Goal: Check status: Check status

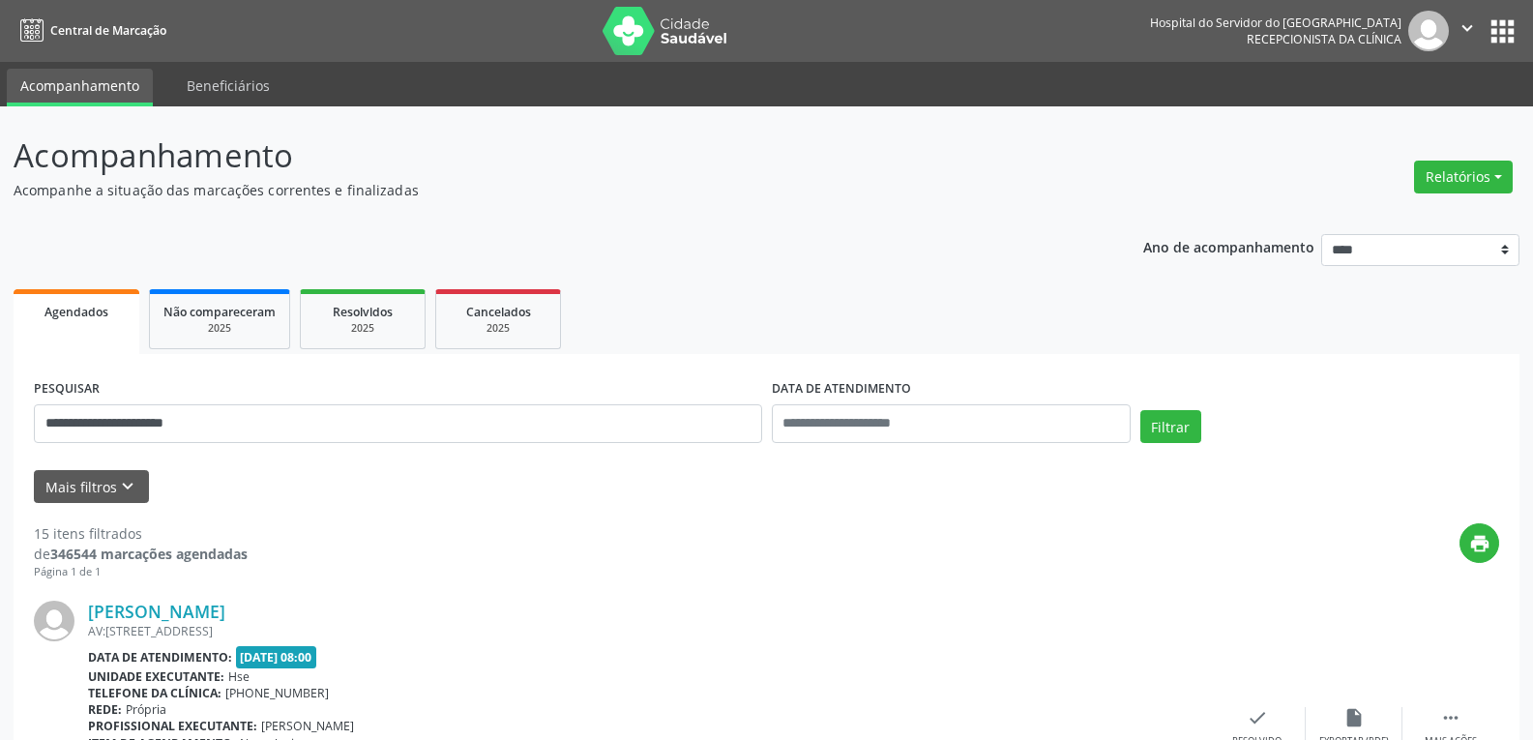
click at [1140, 410] on button "Filtrar" at bounding box center [1170, 426] width 61 height 33
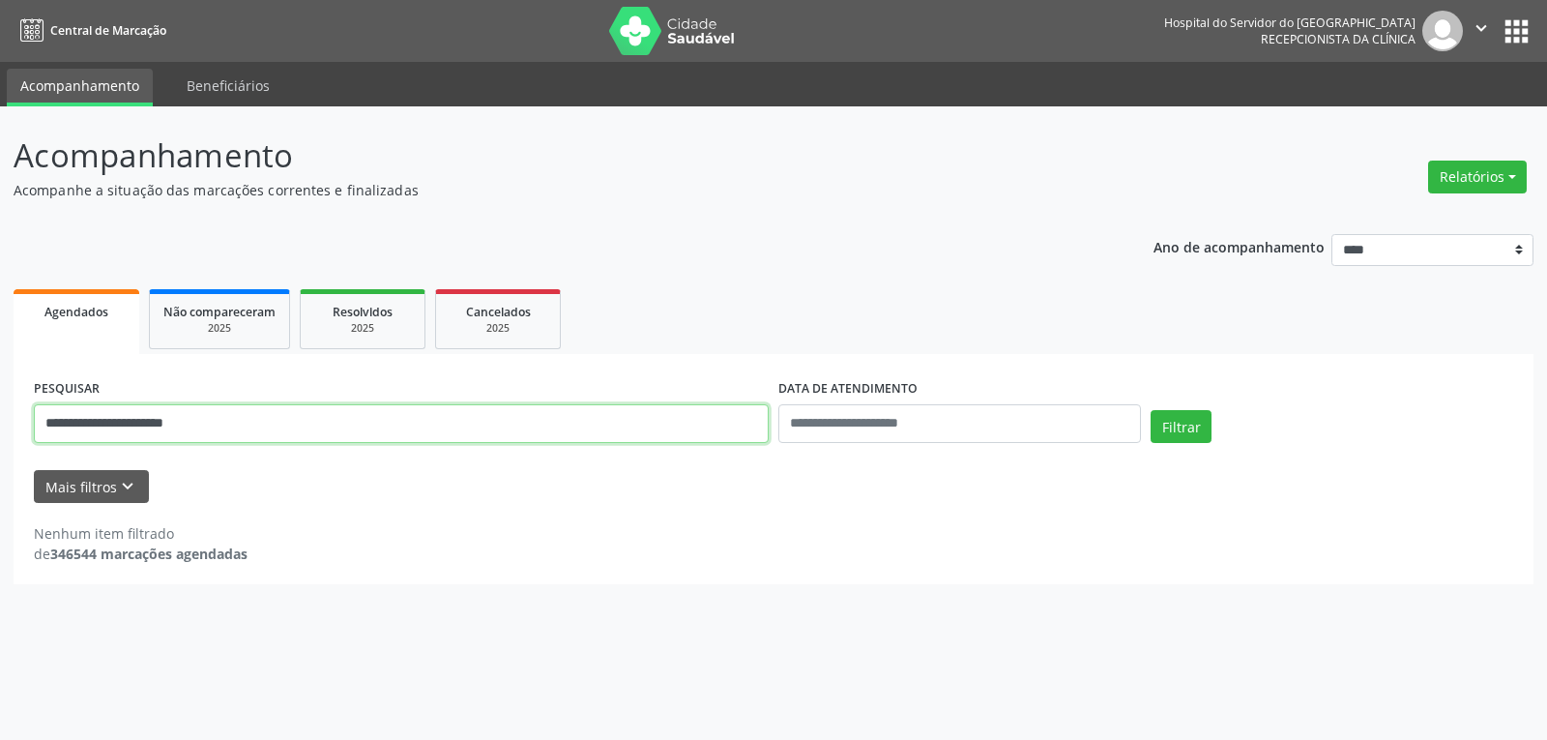
drag, startPoint x: 213, startPoint y: 434, endPoint x: 21, endPoint y: 419, distance: 192.1
click at [21, 419] on div "**********" at bounding box center [774, 469] width 1520 height 230
paste input "text"
click at [1151, 410] on button "Filtrar" at bounding box center [1181, 426] width 61 height 33
drag, startPoint x: 151, startPoint y: 411, endPoint x: 0, endPoint y: 411, distance: 150.8
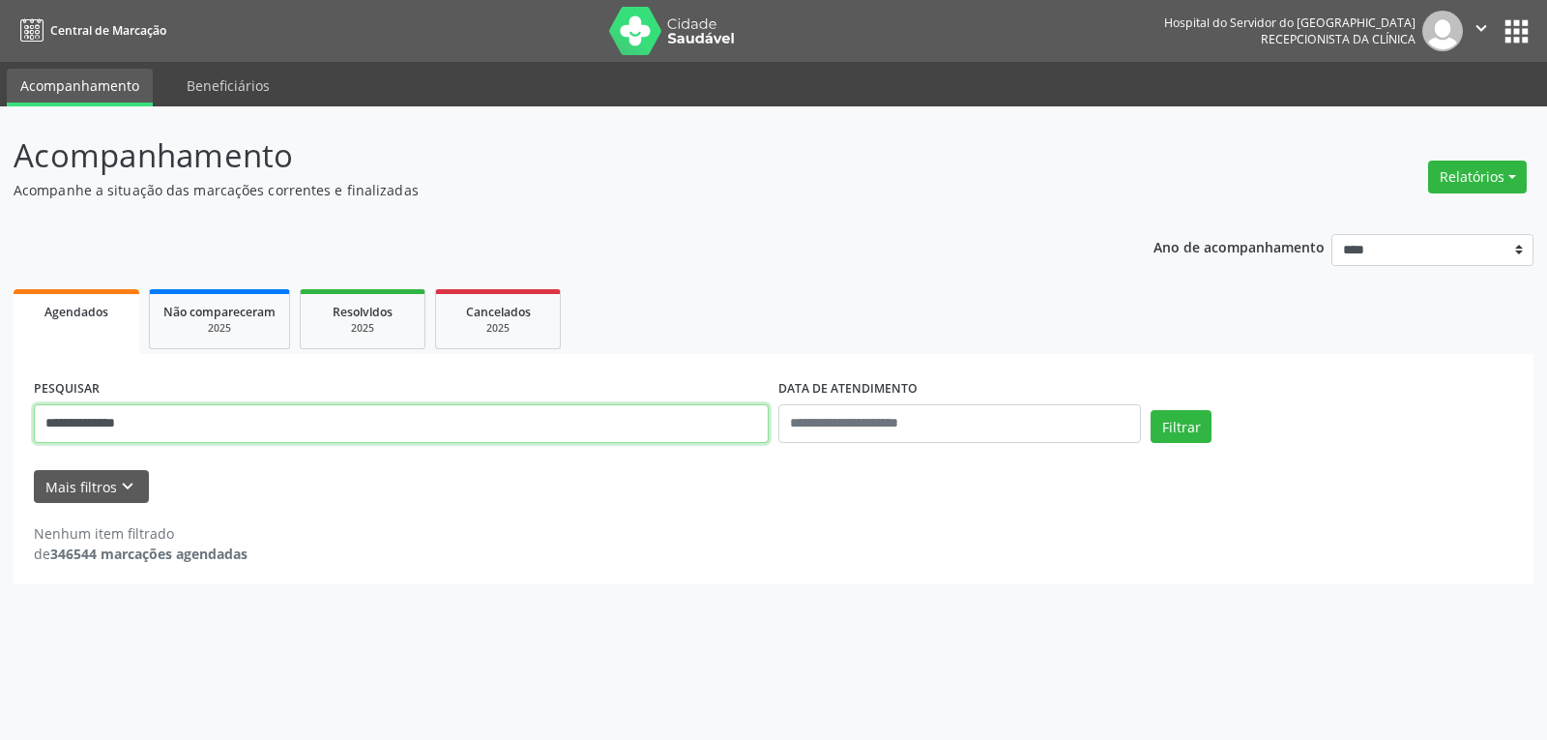
click at [0, 411] on div "**********" at bounding box center [773, 422] width 1547 height 633
click at [1151, 410] on button "Filtrar" at bounding box center [1181, 426] width 61 height 33
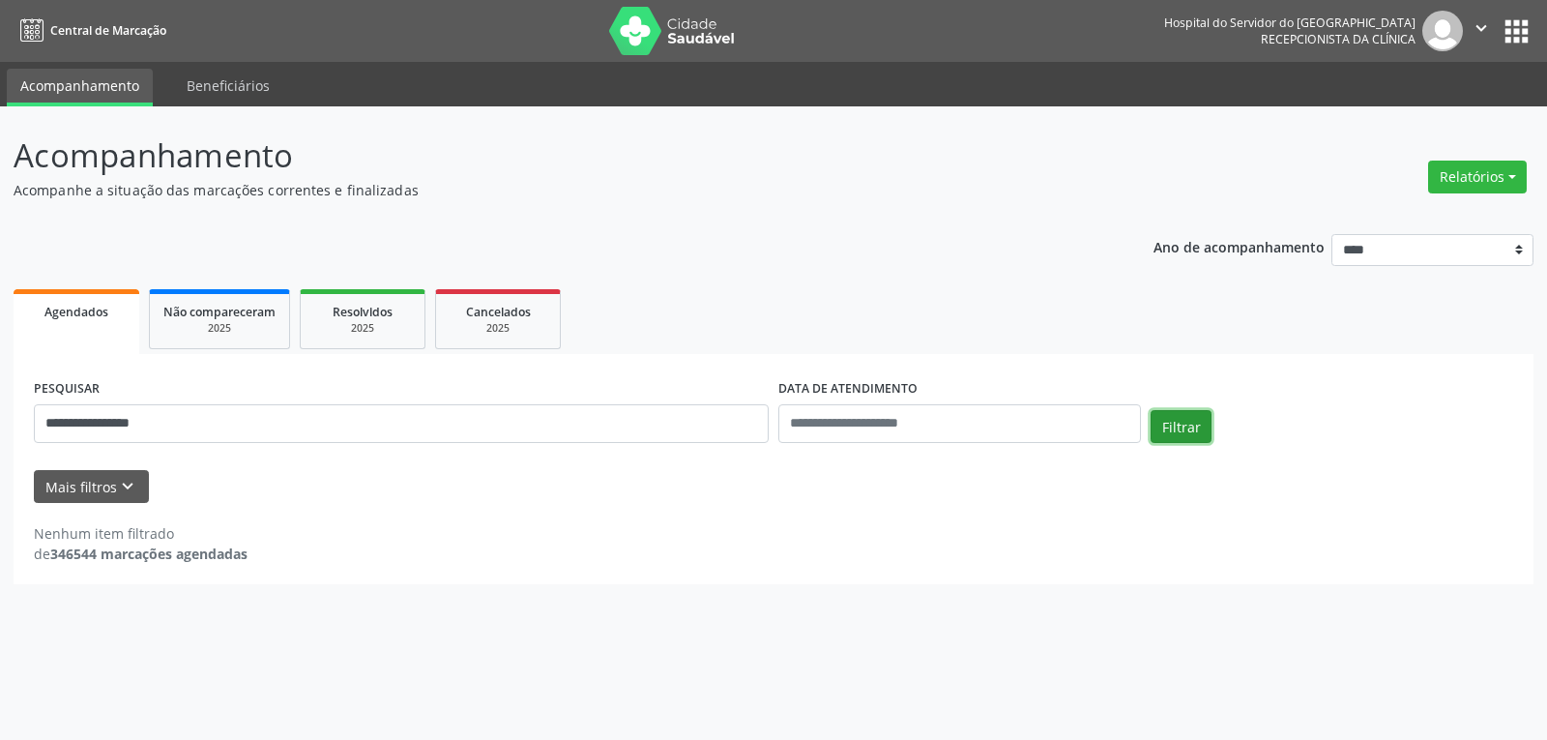
click at [1172, 424] on button "Filtrar" at bounding box center [1181, 426] width 61 height 33
drag, startPoint x: 299, startPoint y: 400, endPoint x: 0, endPoint y: 422, distance: 299.5
click at [0, 422] on div "**********" at bounding box center [773, 422] width 1547 height 633
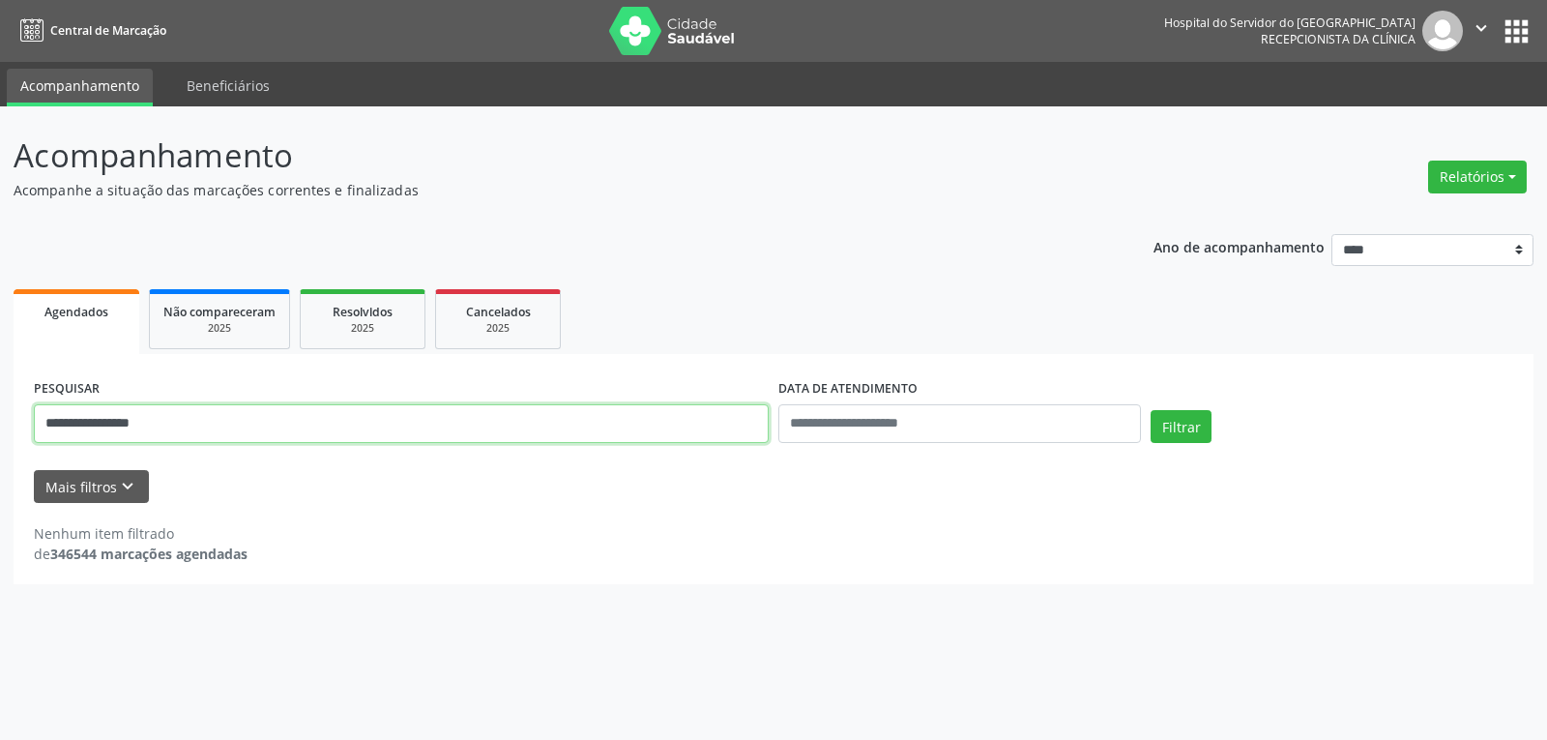
drag, startPoint x: 201, startPoint y: 429, endPoint x: 0, endPoint y: 428, distance: 201.1
click at [0, 428] on div "**********" at bounding box center [773, 422] width 1547 height 633
type input "**********"
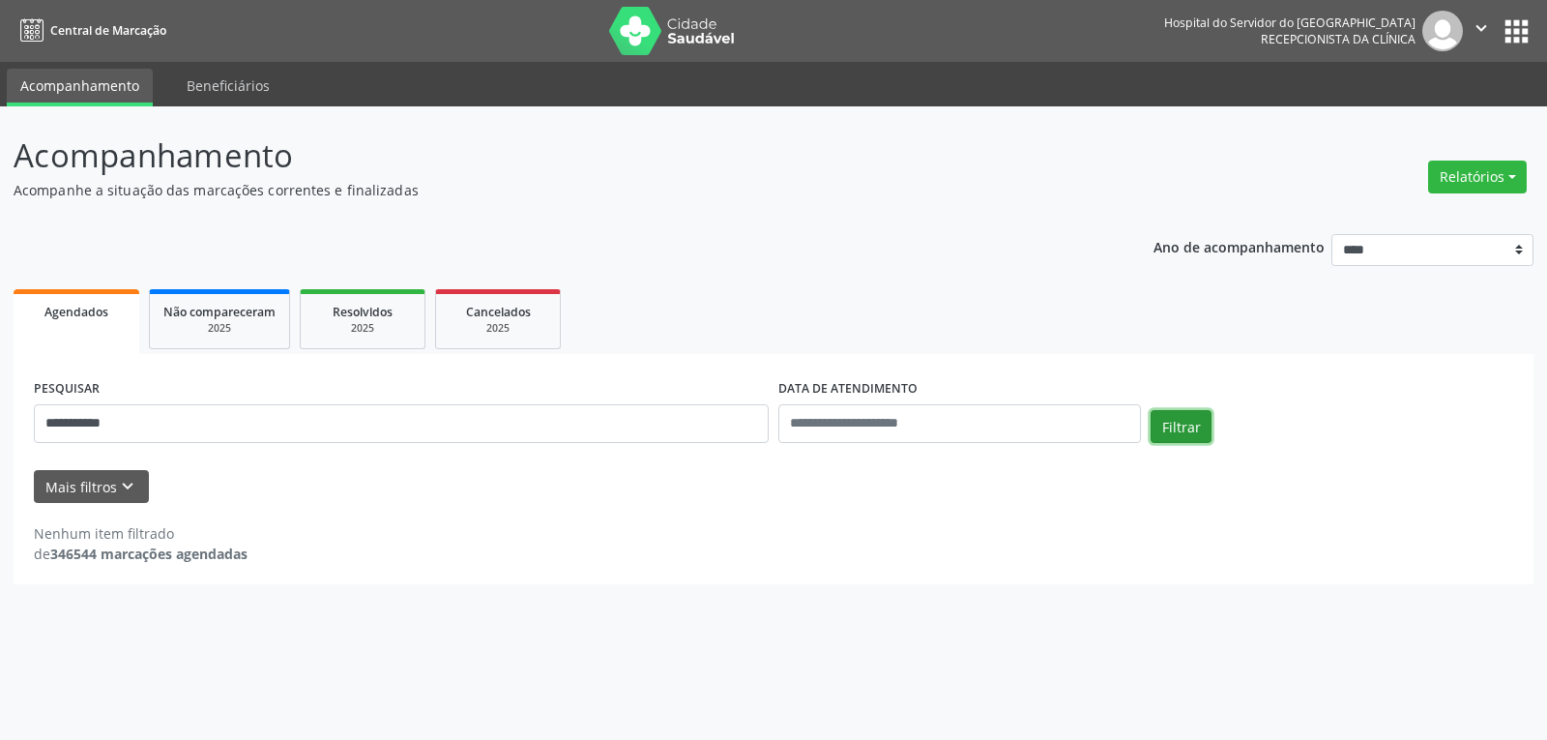
click at [1162, 428] on button "Filtrar" at bounding box center [1181, 426] width 61 height 33
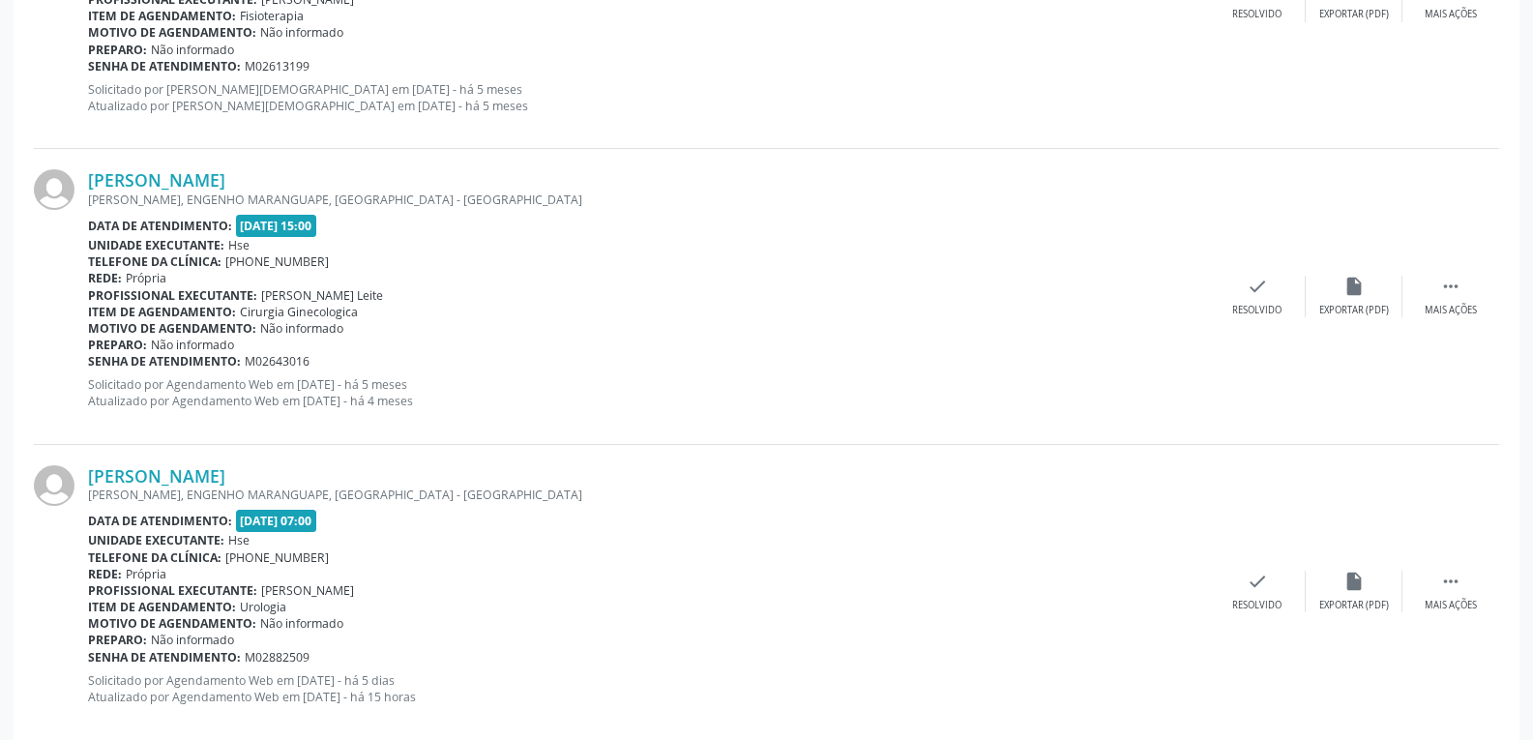
scroll to position [3417, 0]
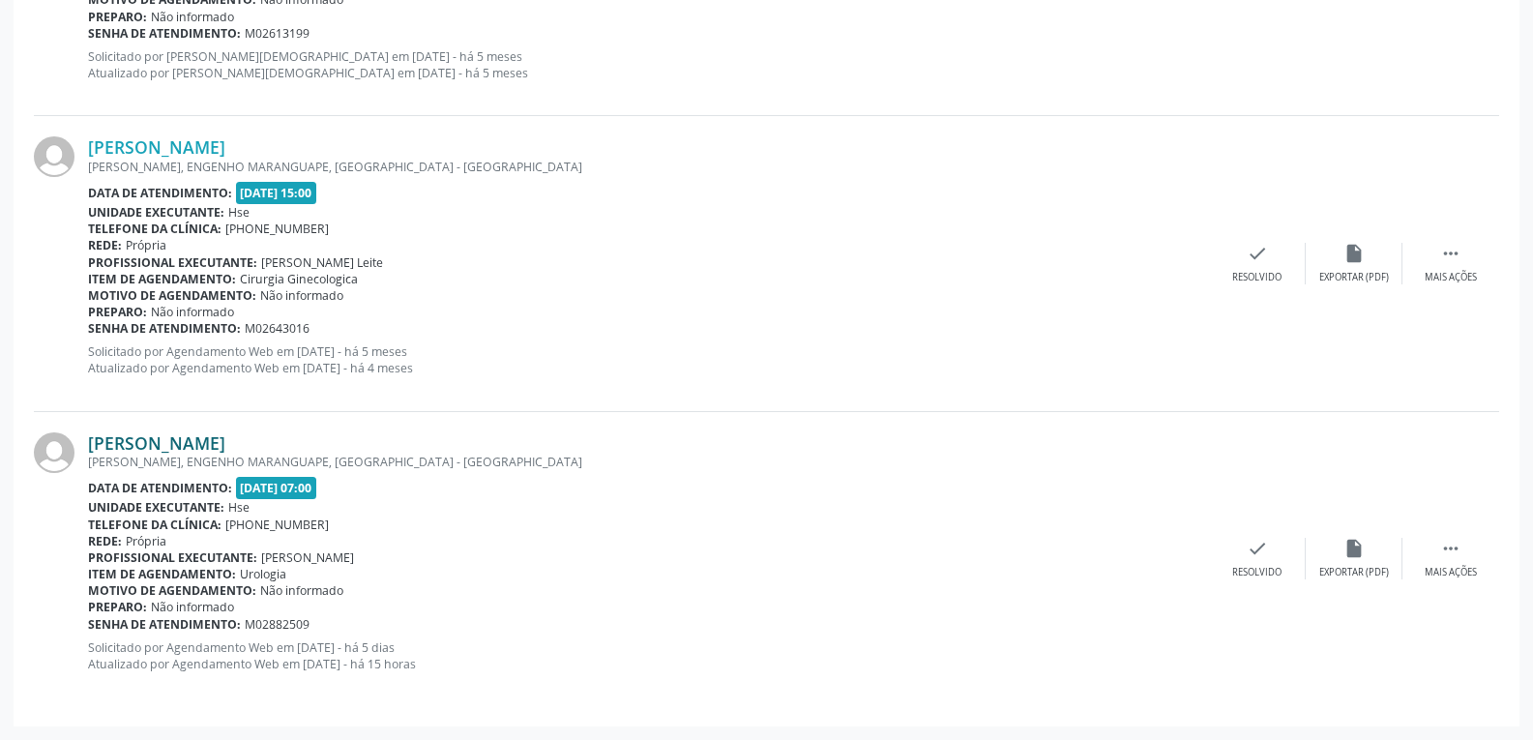
click at [180, 448] on link "[PERSON_NAME]" at bounding box center [156, 442] width 137 height 21
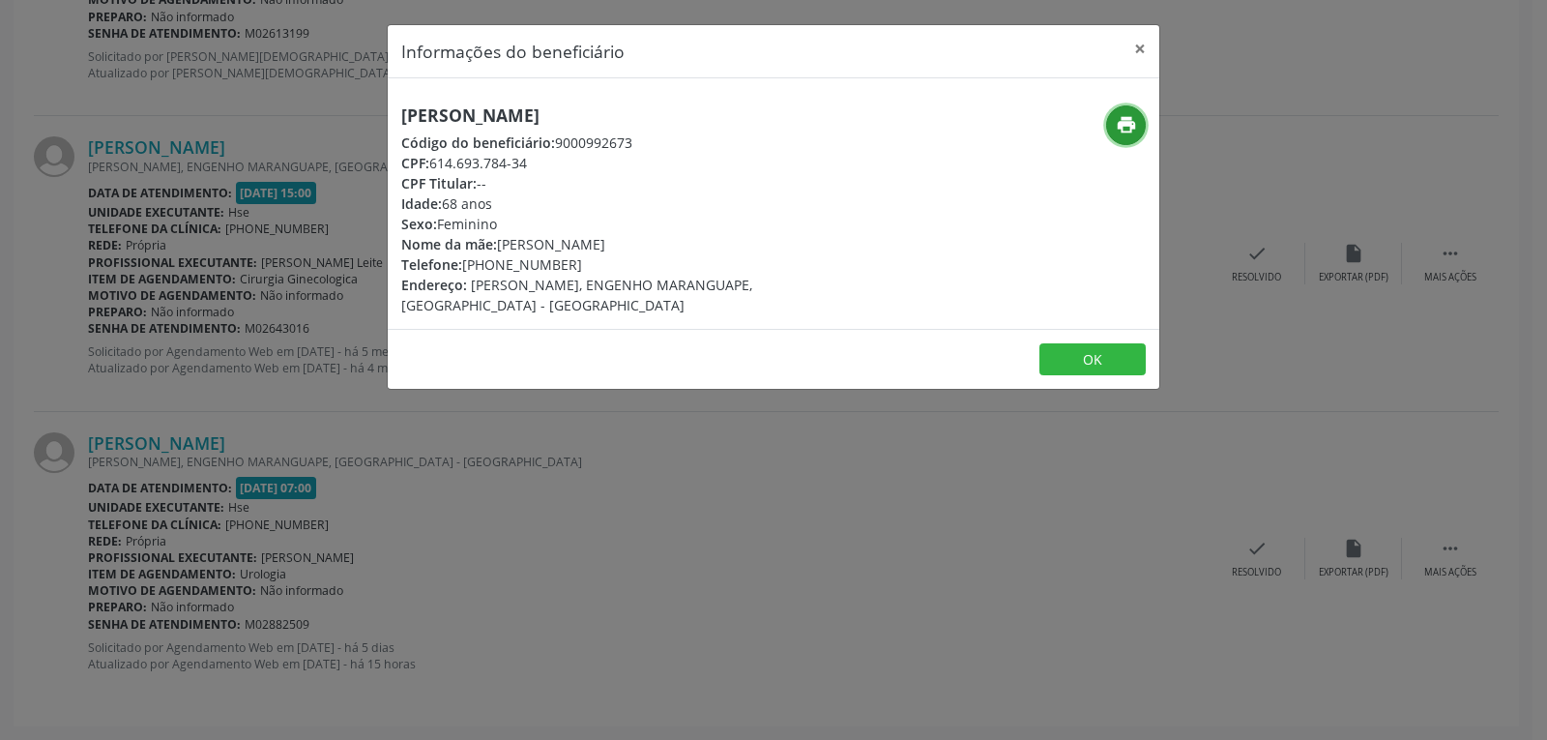
click at [1135, 126] on icon "print" at bounding box center [1126, 124] width 21 height 21
drag, startPoint x: 434, startPoint y: 164, endPoint x: 570, endPoint y: 153, distance: 136.8
click at [570, 153] on div "CPF: 614.693.784-34" at bounding box center [644, 163] width 487 height 20
copy div "614.693.784-34"
drag, startPoint x: 492, startPoint y: 263, endPoint x: 613, endPoint y: 262, distance: 120.9
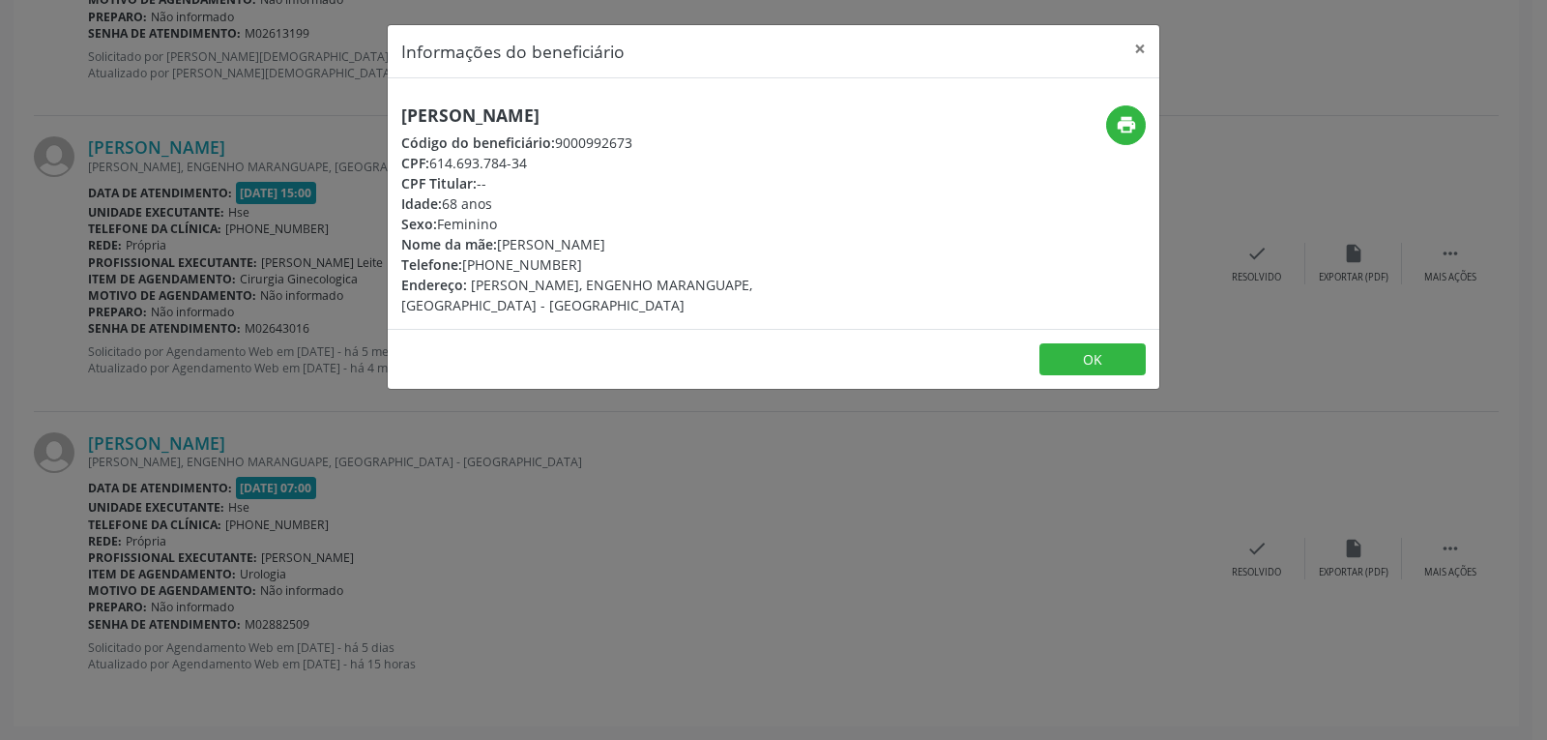
click at [613, 262] on div "Telefone: [PHONE_NUMBER]" at bounding box center [644, 264] width 487 height 20
copy div "98533-2345"
click at [1153, 46] on button "×" at bounding box center [1140, 48] width 39 height 47
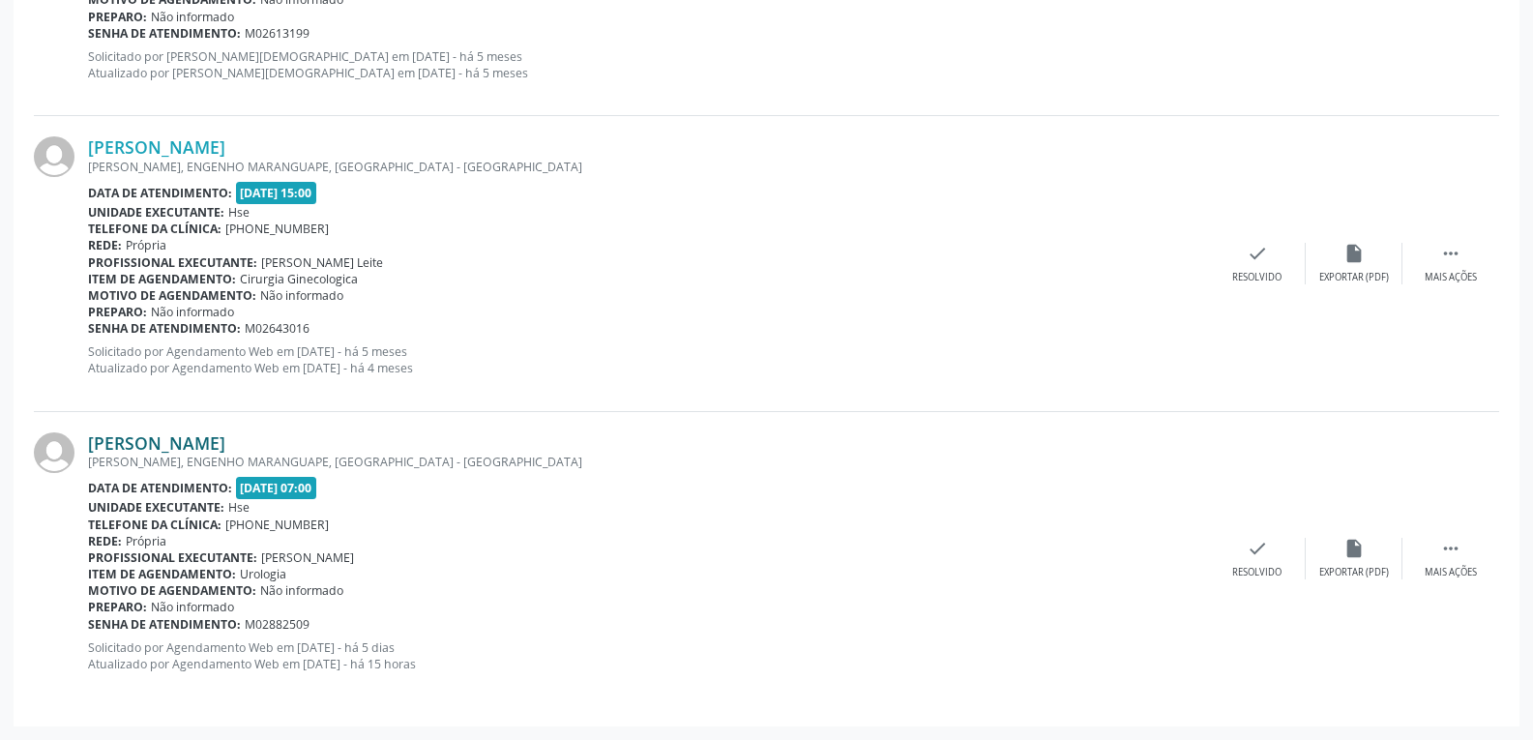
click at [150, 439] on link "[PERSON_NAME]" at bounding box center [156, 442] width 137 height 21
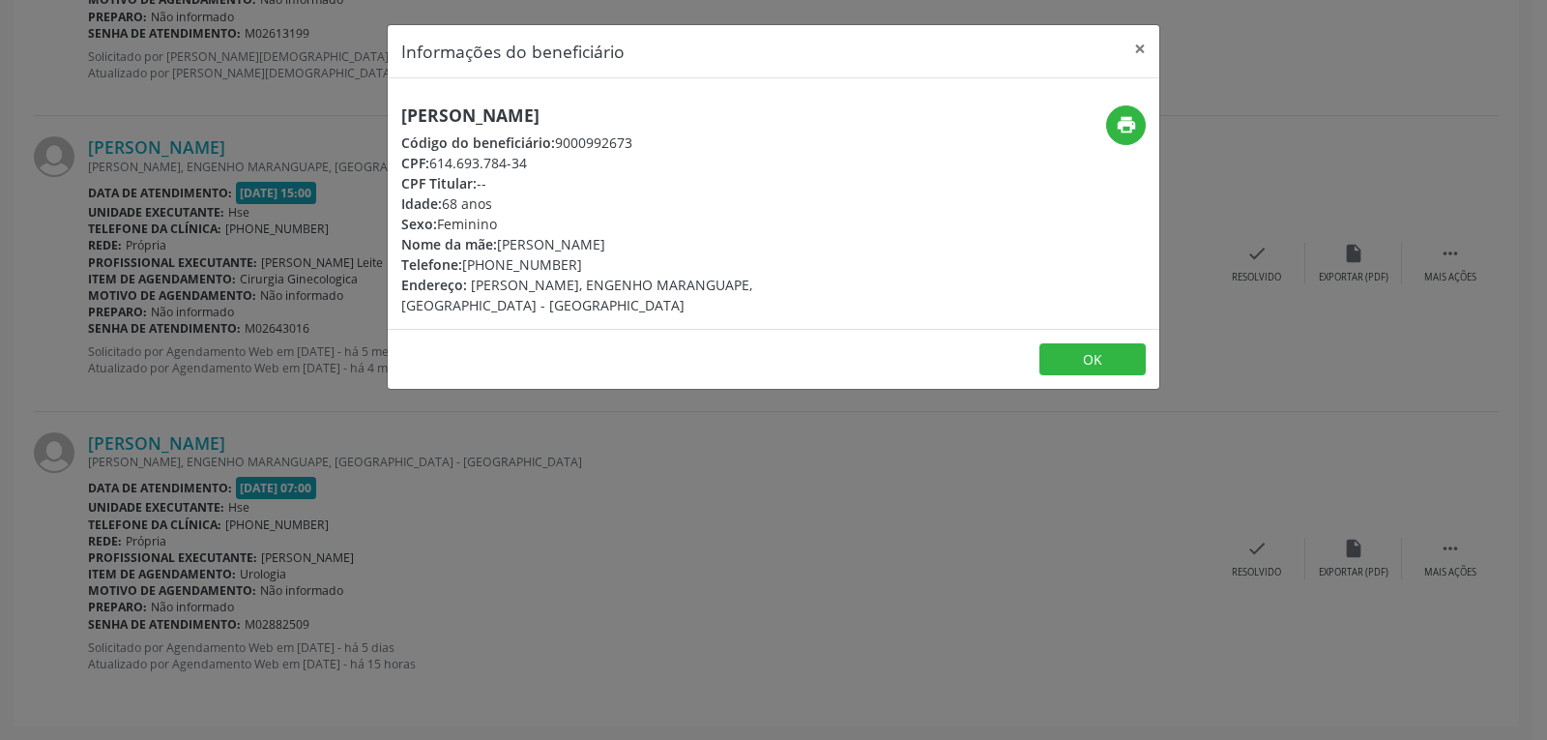
drag, startPoint x: 430, startPoint y: 159, endPoint x: 587, endPoint y: 159, distance: 156.6
click at [587, 159] on div "CPF: 614.693.784-34" at bounding box center [644, 163] width 487 height 20
copy div "614.693.784-34"
click at [1126, 129] on icon "print" at bounding box center [1126, 124] width 21 height 21
click at [1136, 51] on button "×" at bounding box center [1140, 48] width 39 height 47
